Goal: Task Accomplishment & Management: Manage account settings

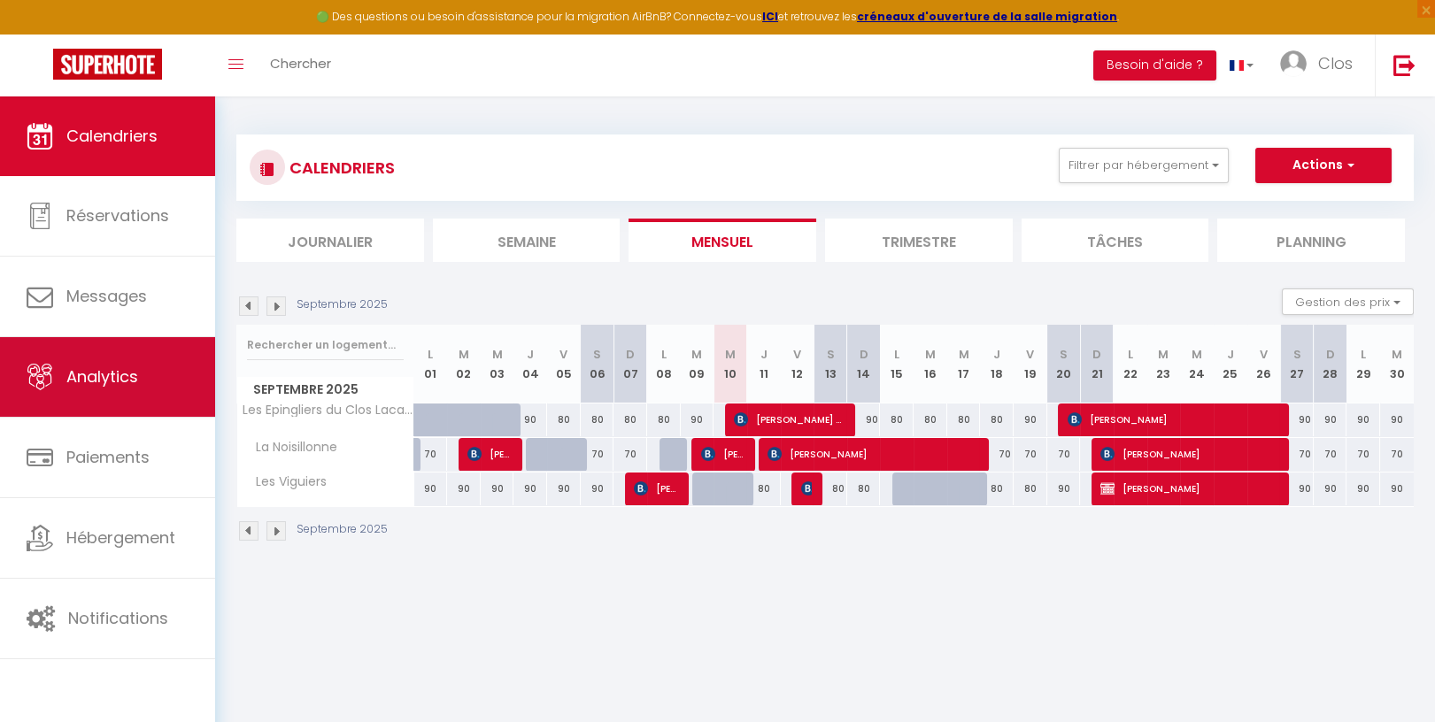
click at [65, 386] on link "Analytics" at bounding box center [107, 377] width 215 height 80
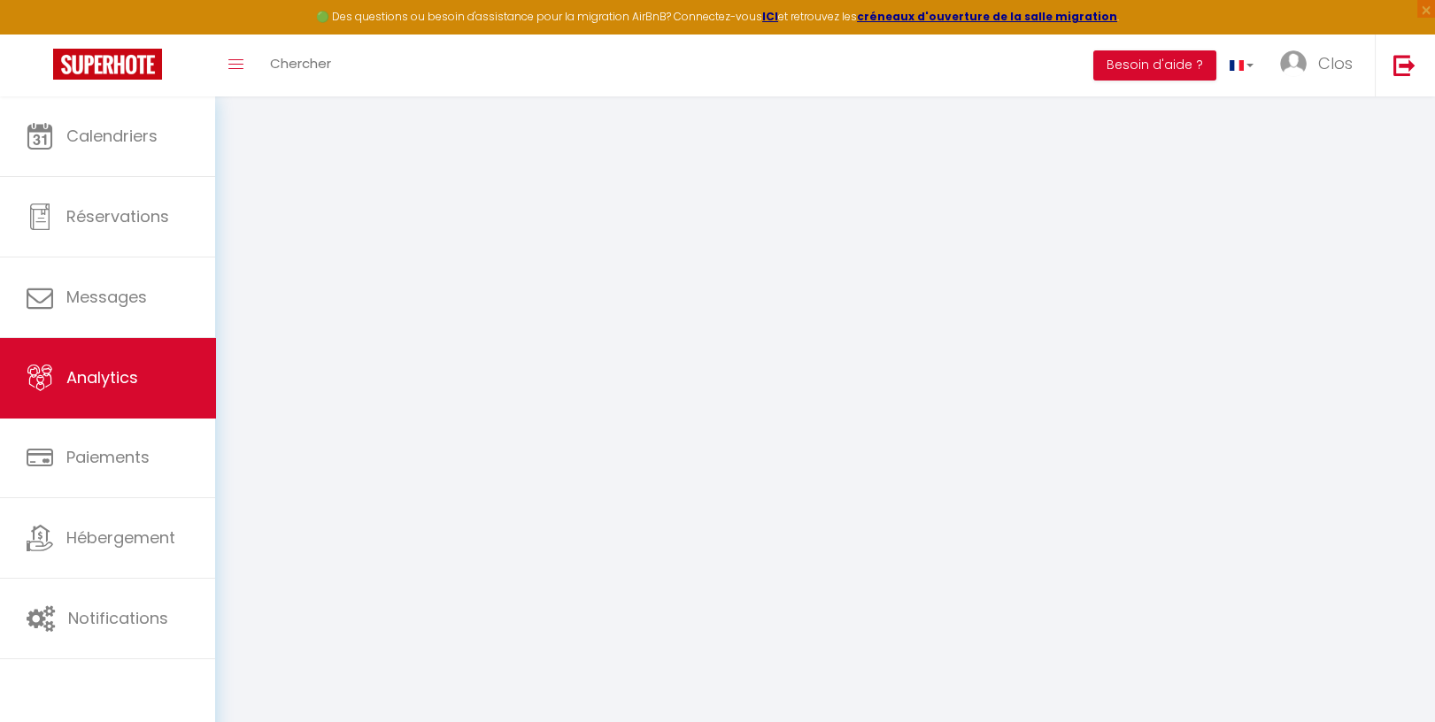
select select "2025"
select select "9"
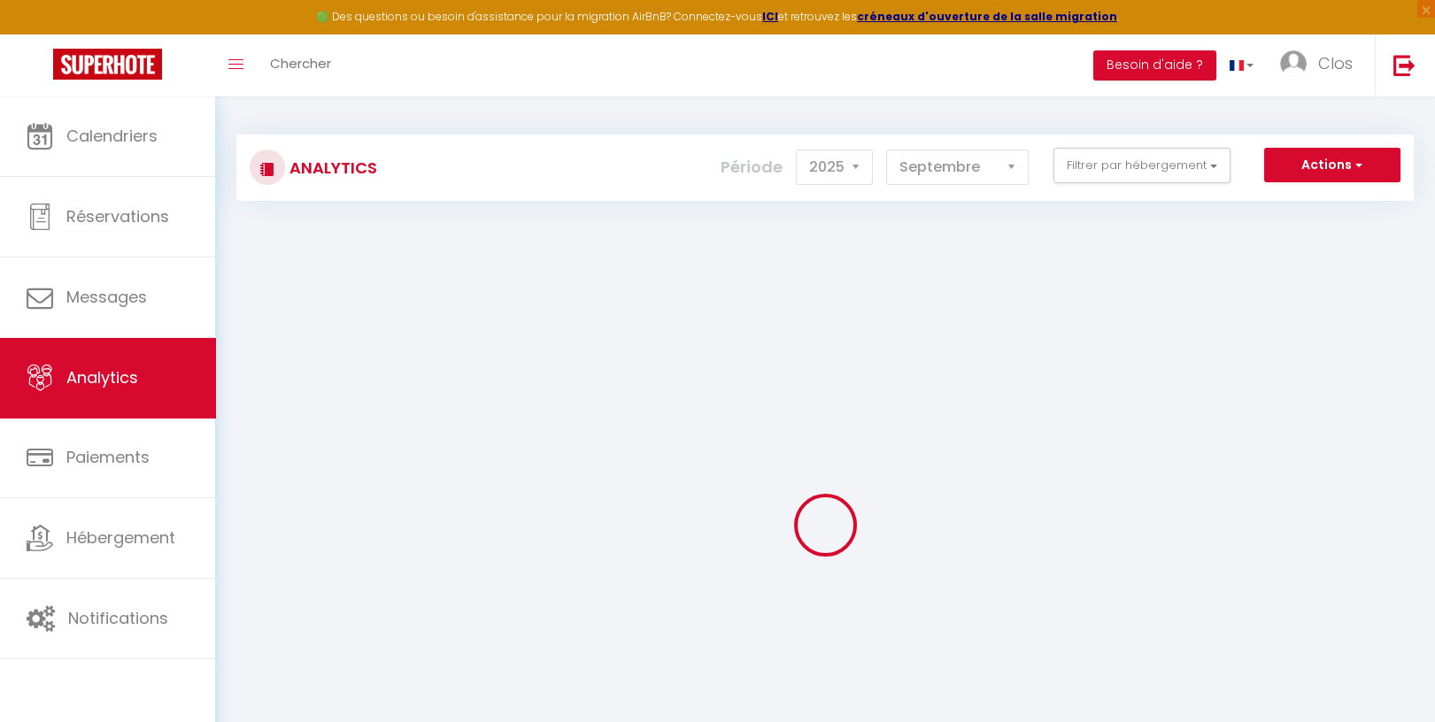
checkbox input "false"
checkbox Lacam "false"
checkbox Noisillonne "false"
checkbox Viguiers "false"
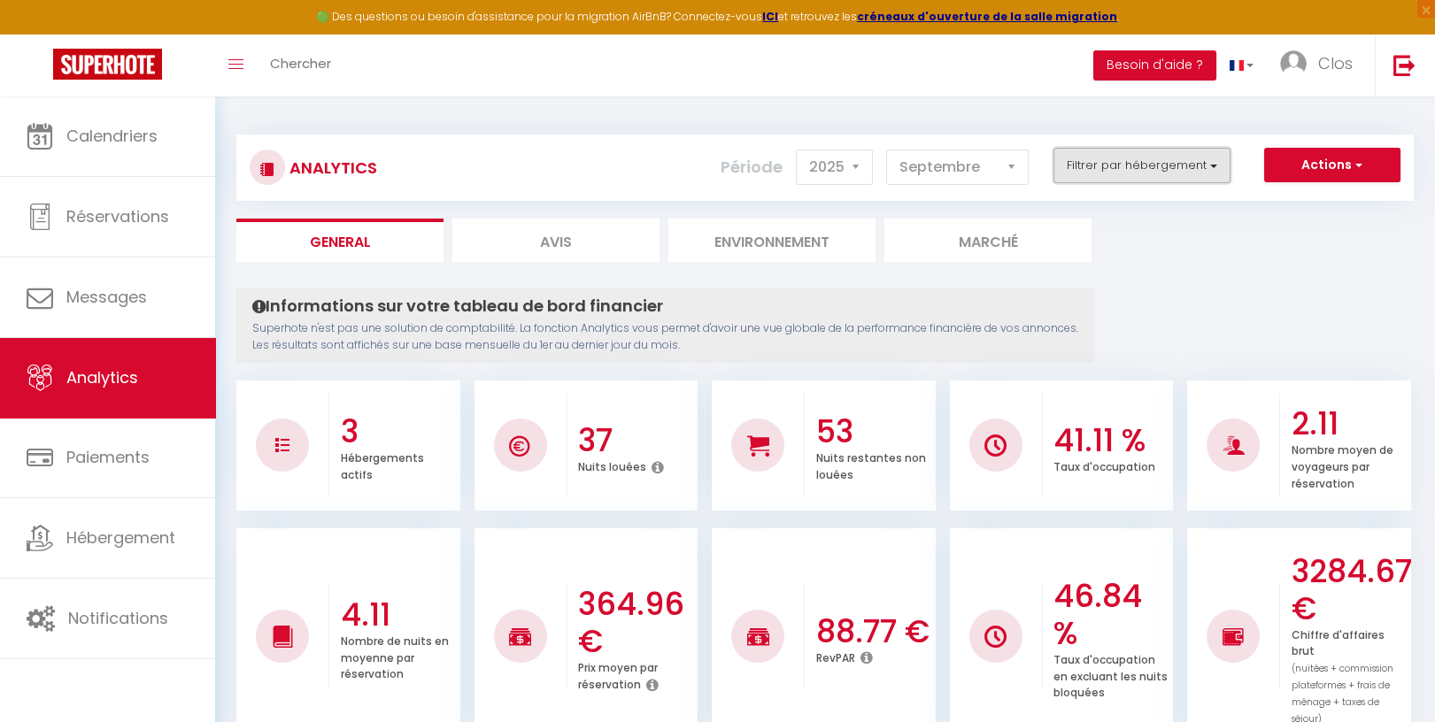
click at [1216, 164] on button "Filtrer par hébergement" at bounding box center [1141, 165] width 177 height 35
drag, startPoint x: 1089, startPoint y: 265, endPoint x: 1127, endPoint y: 285, distance: 43.2
click at [1089, 265] on Noisillonne "checkbox" at bounding box center [1193, 267] width 230 height 18
checkbox Noisillonne "true"
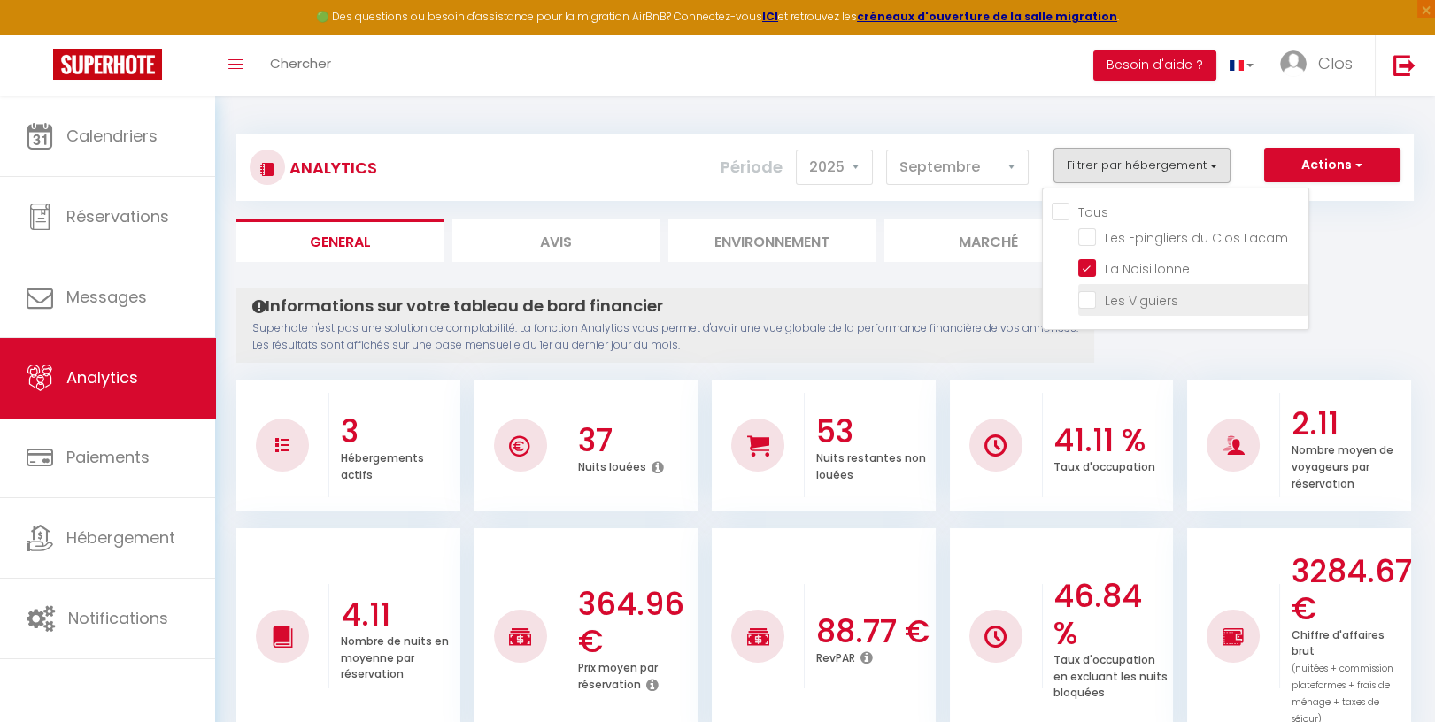
checkbox Lacam "false"
checkbox Viguiers "false"
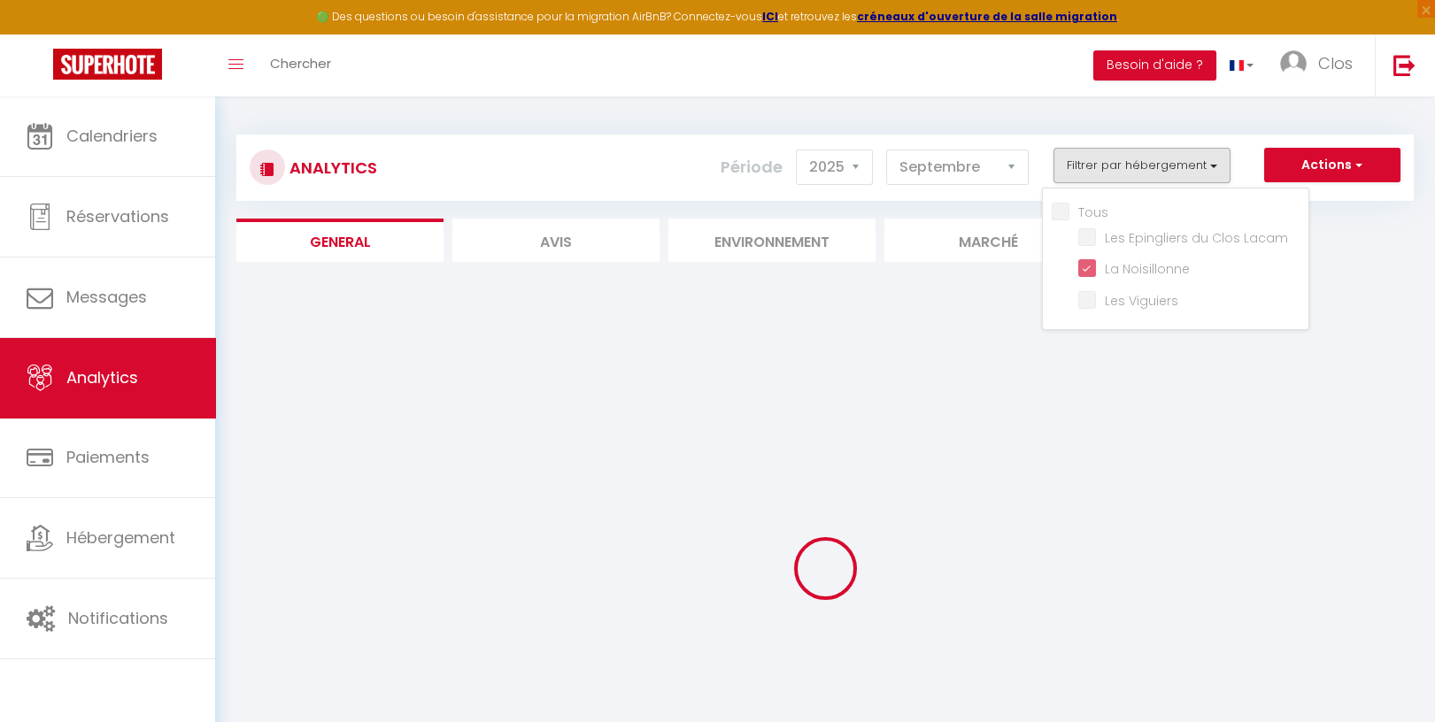
checkbox Lacam "false"
checkbox Viguiers "false"
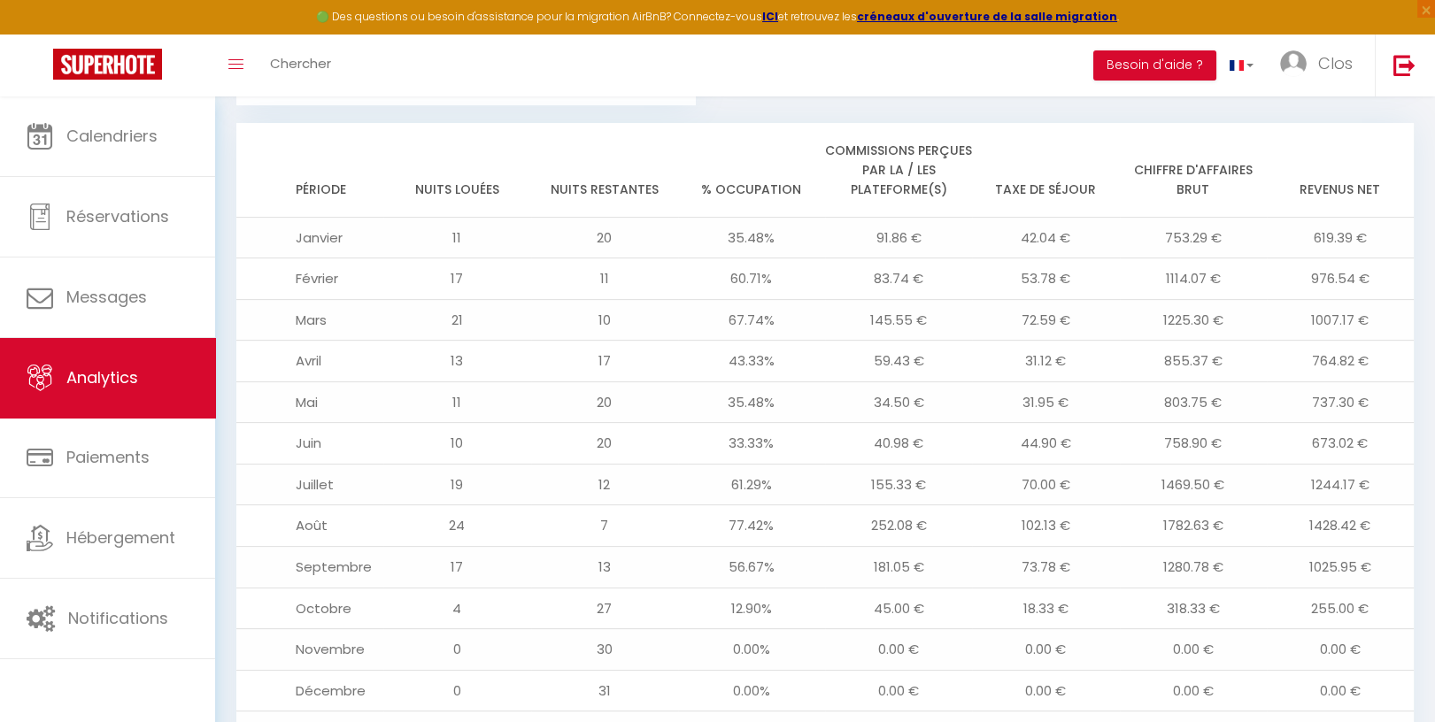
scroll to position [1476, 0]
